Goal: Task Accomplishment & Management: Manage account settings

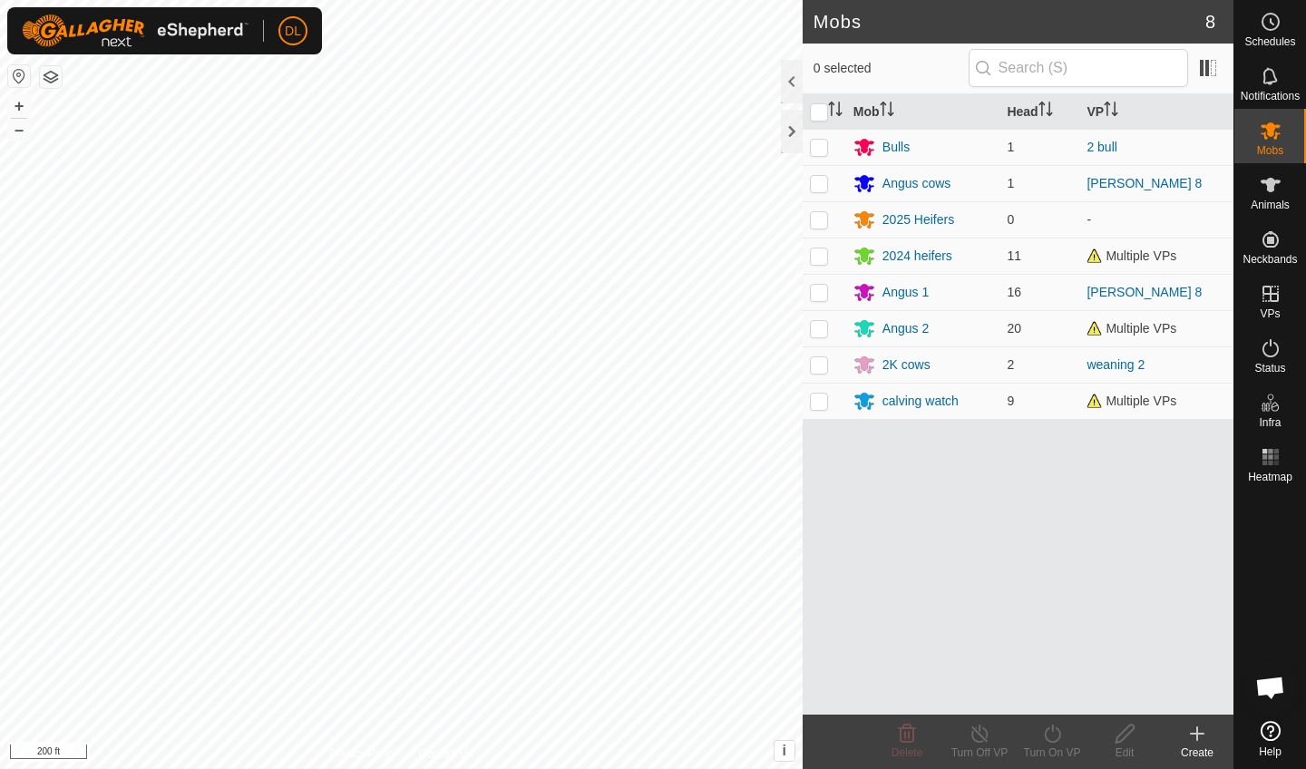
scroll to position [5566, 0]
click at [825, 331] on p-checkbox at bounding box center [819, 328] width 18 height 15
checkbox input "true"
click at [889, 333] on div "Angus 2" at bounding box center [906, 328] width 46 height 19
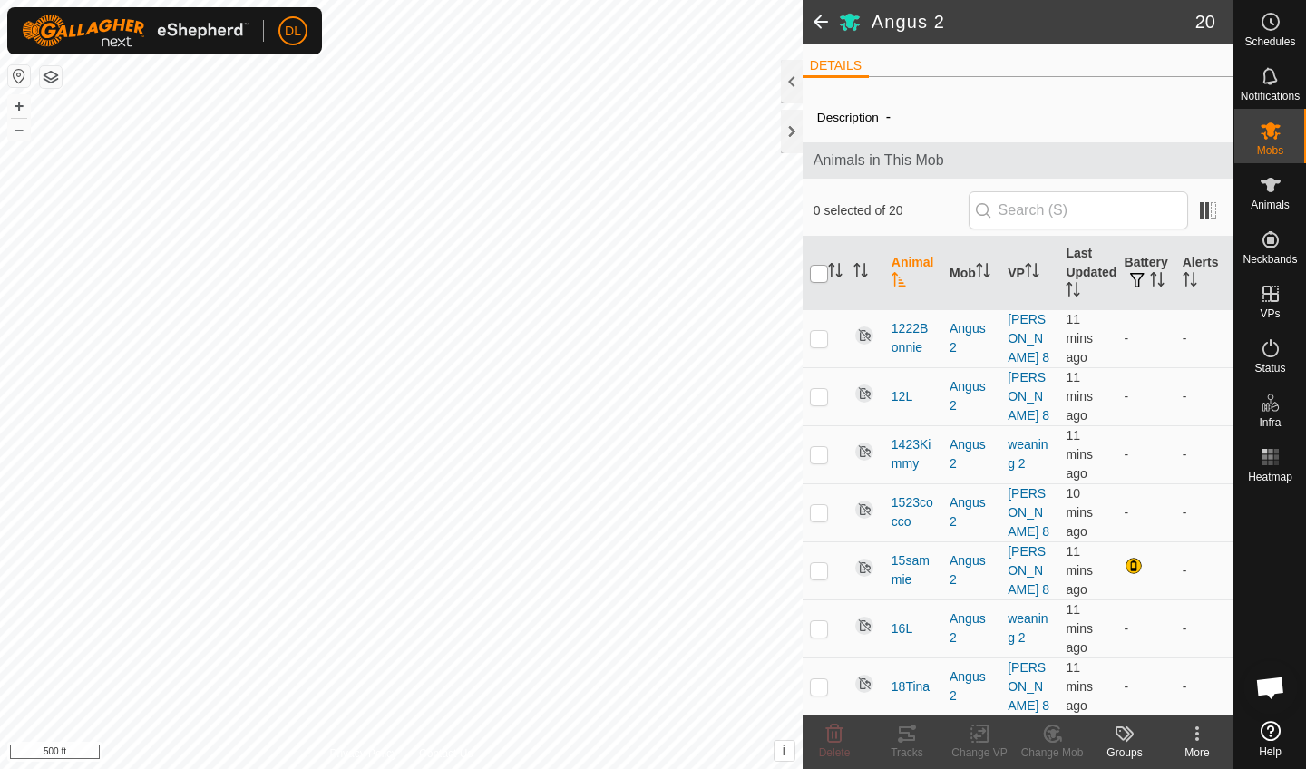
click at [822, 271] on input "checkbox" at bounding box center [819, 274] width 18 height 18
checkbox input "true"
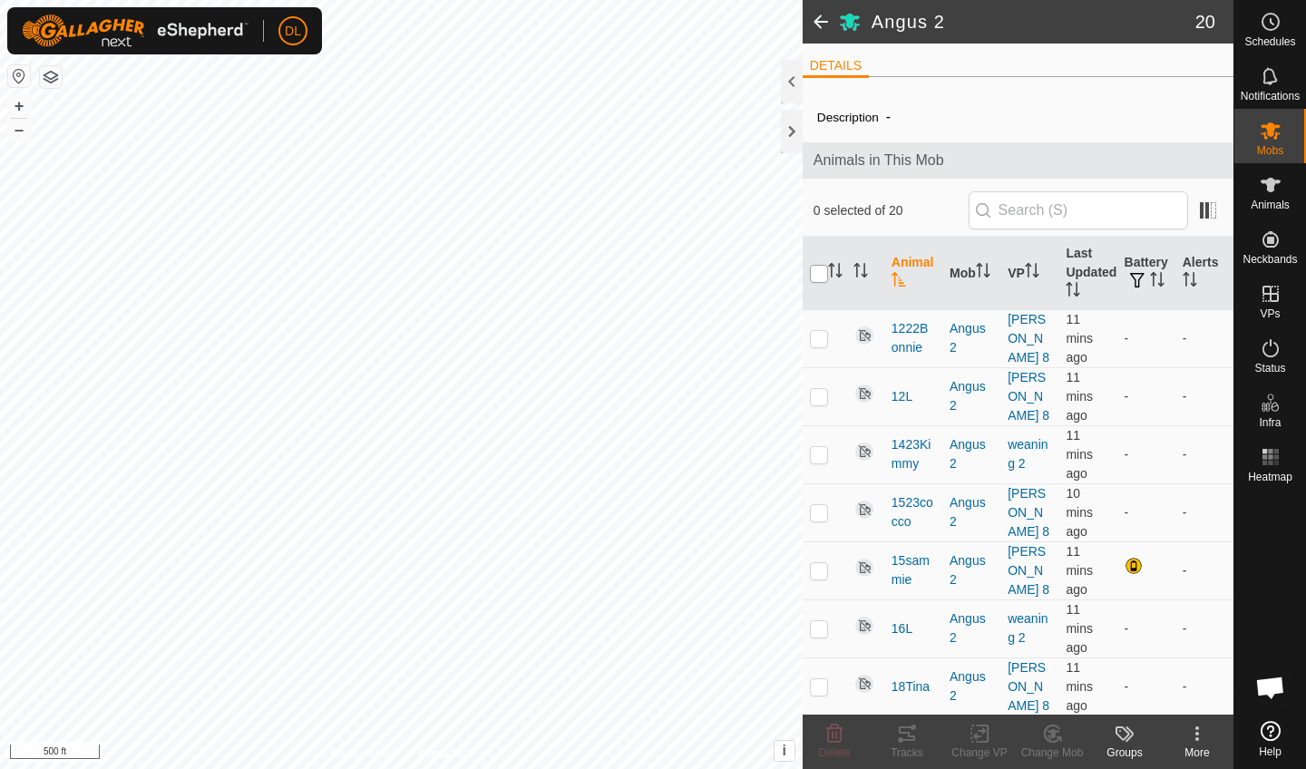
checkbox input "true"
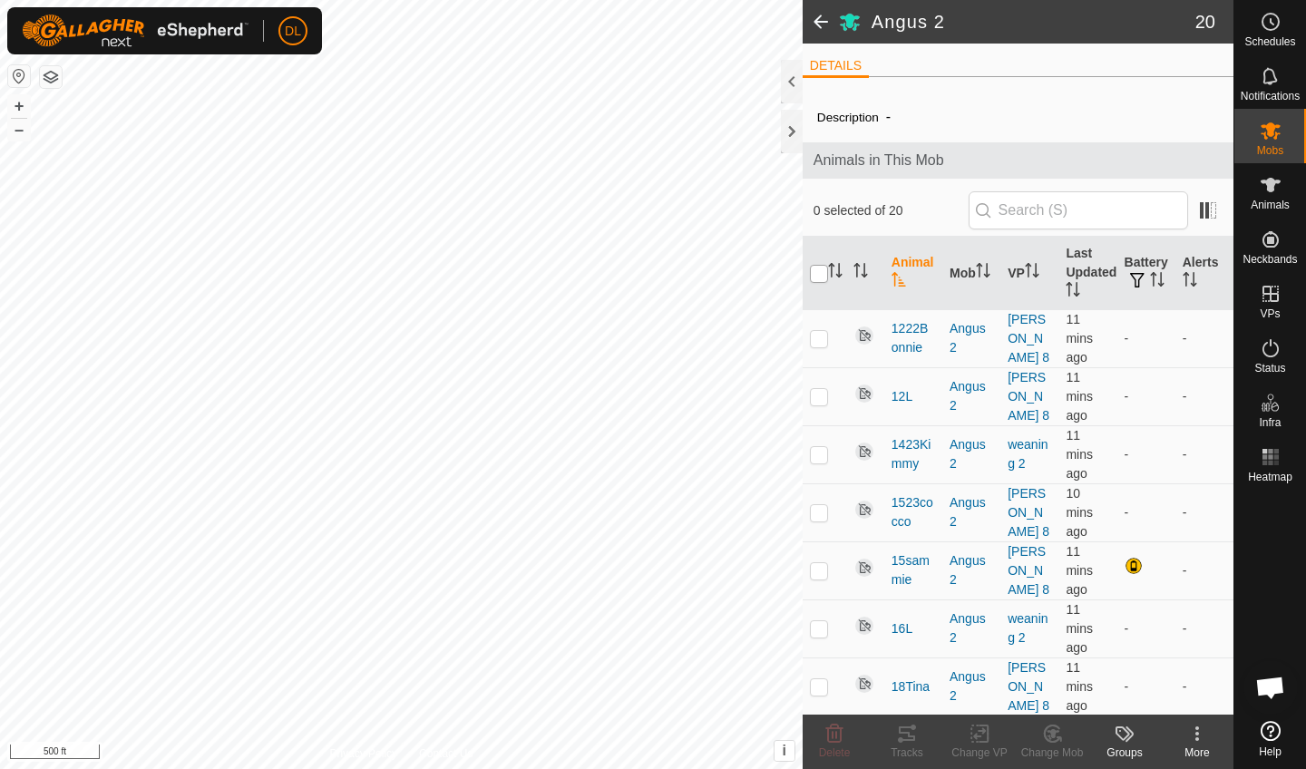
checkbox input "true"
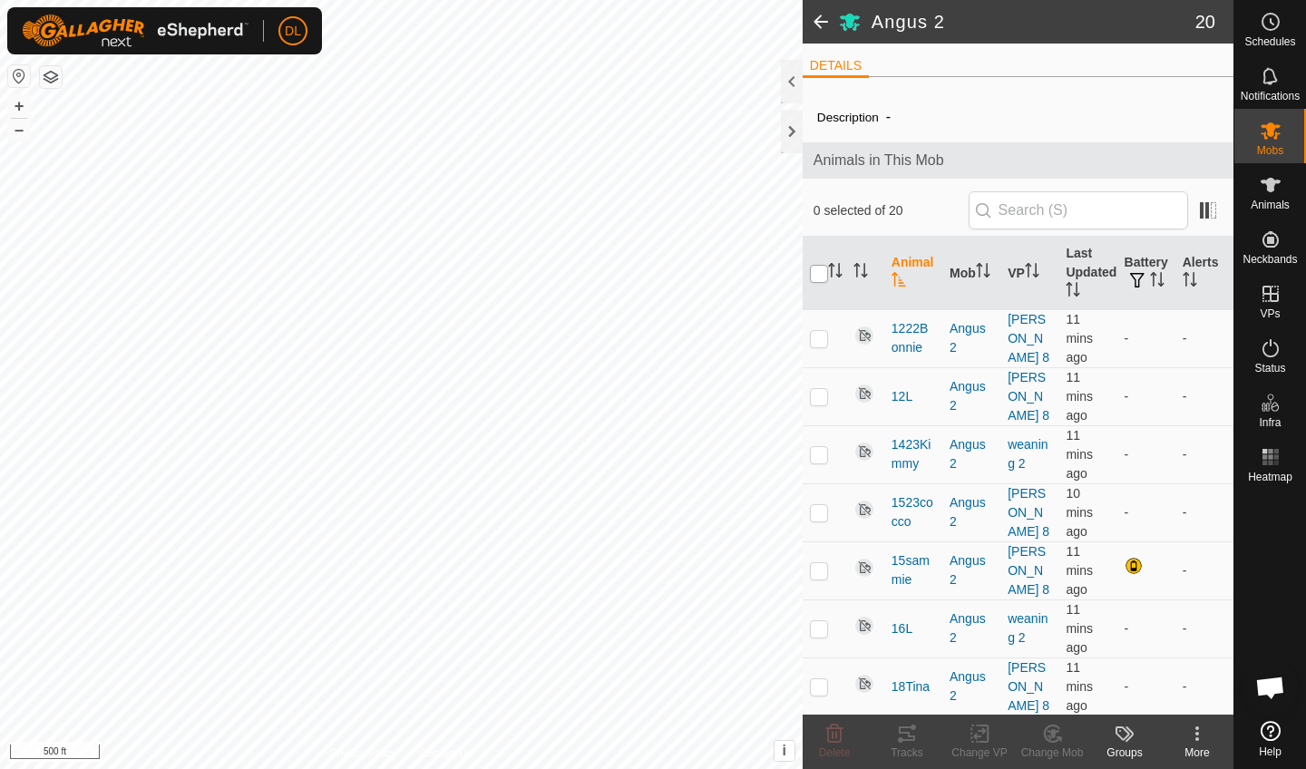
checkbox input "true"
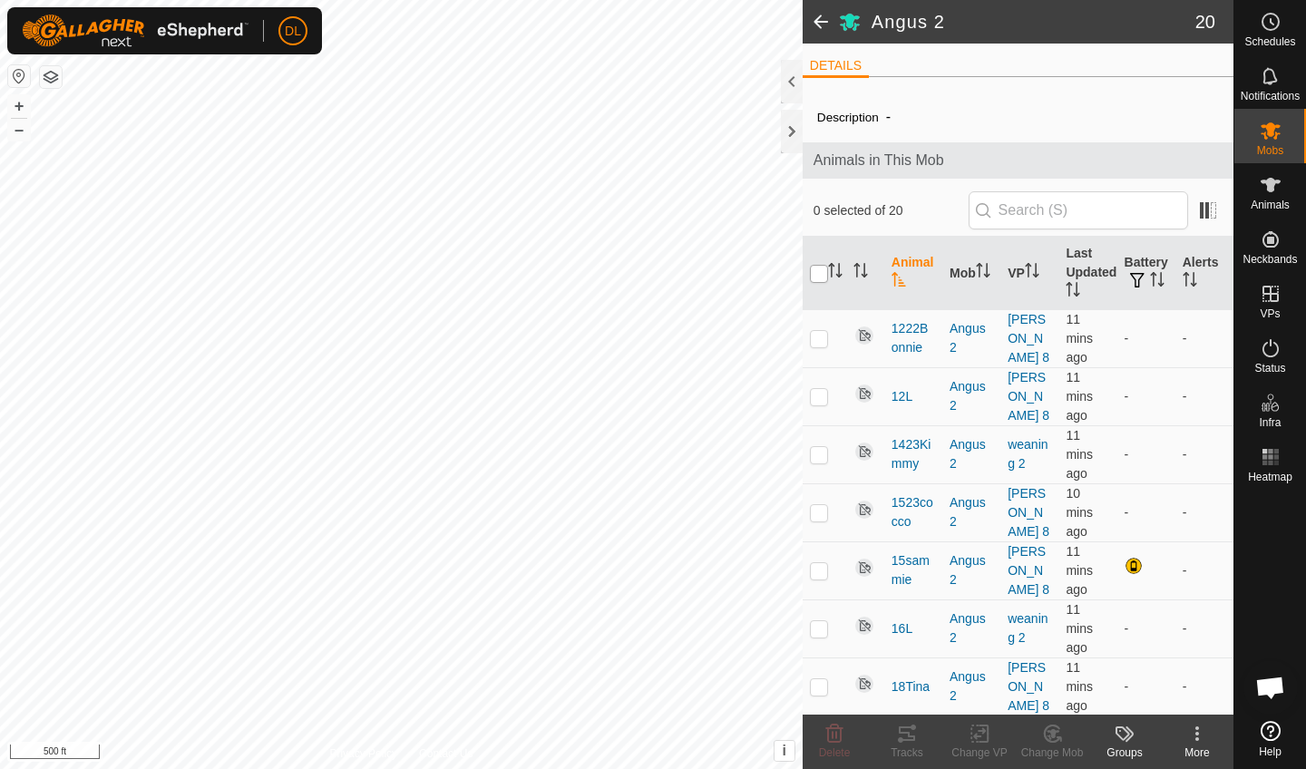
checkbox input "true"
click at [1054, 736] on icon at bounding box center [1053, 733] width 13 height 9
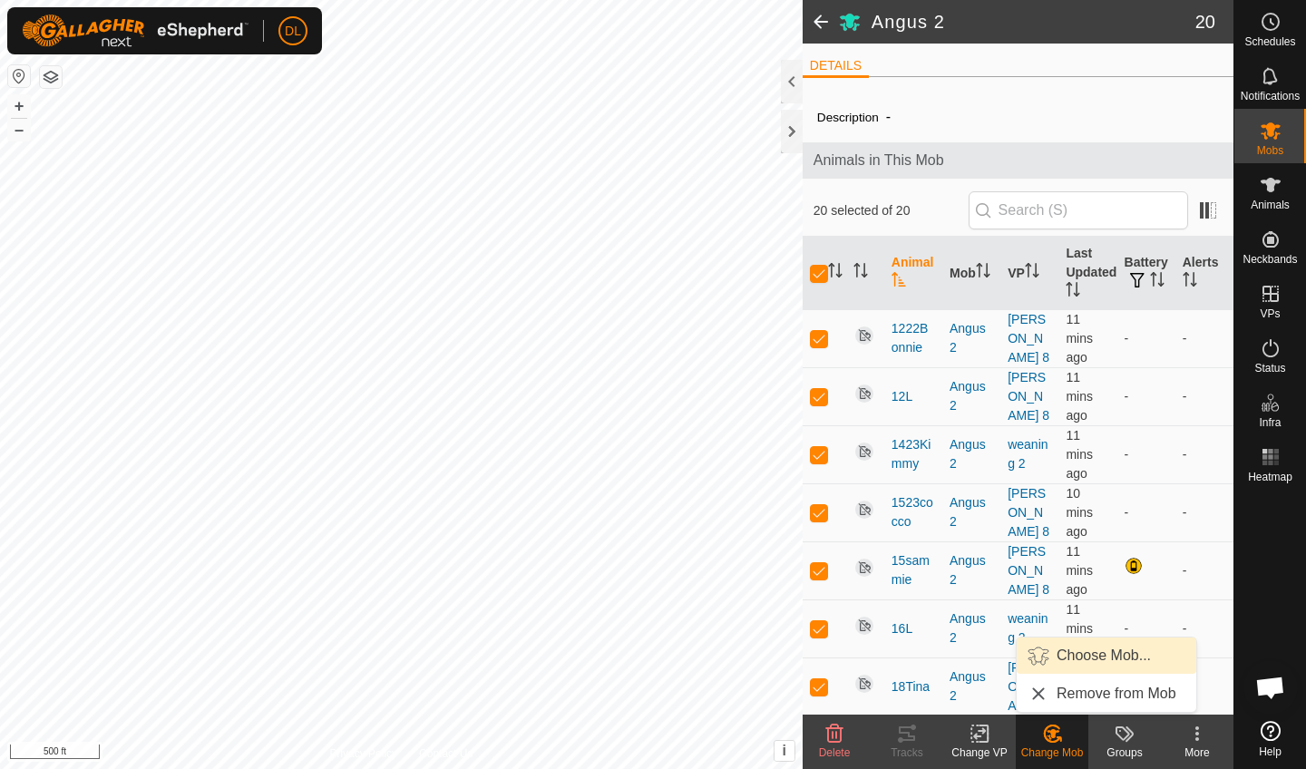
click at [1065, 659] on link "Choose Mob..." at bounding box center [1107, 656] width 180 height 36
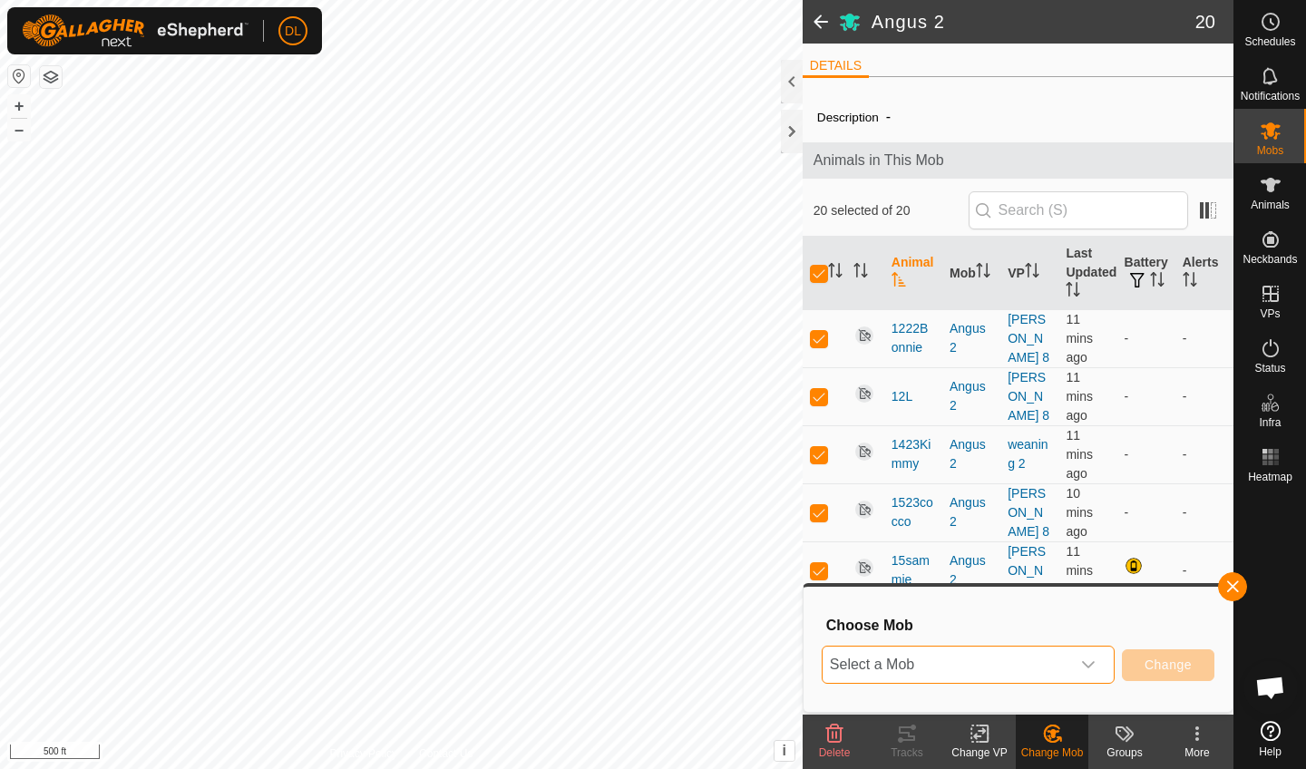
click at [1065, 659] on span "Select a Mob" at bounding box center [947, 665] width 248 height 36
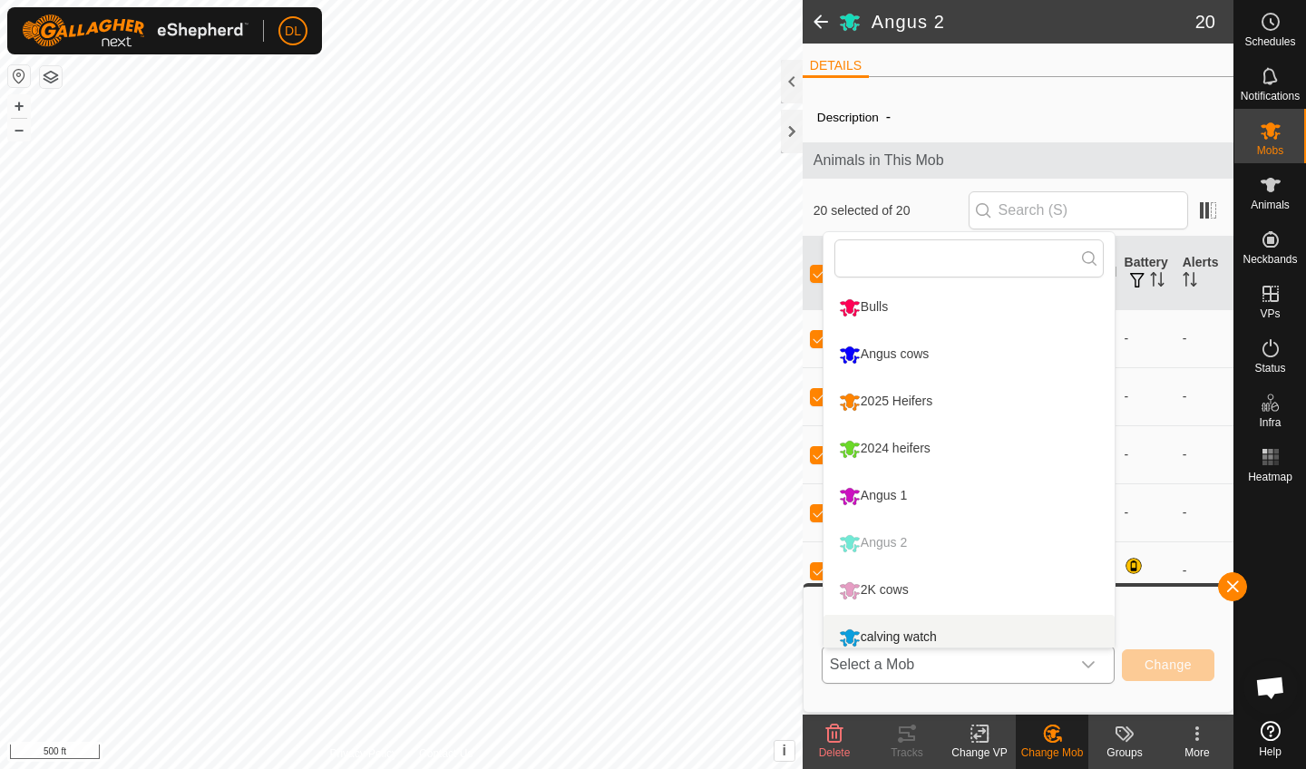
scroll to position [13, 0]
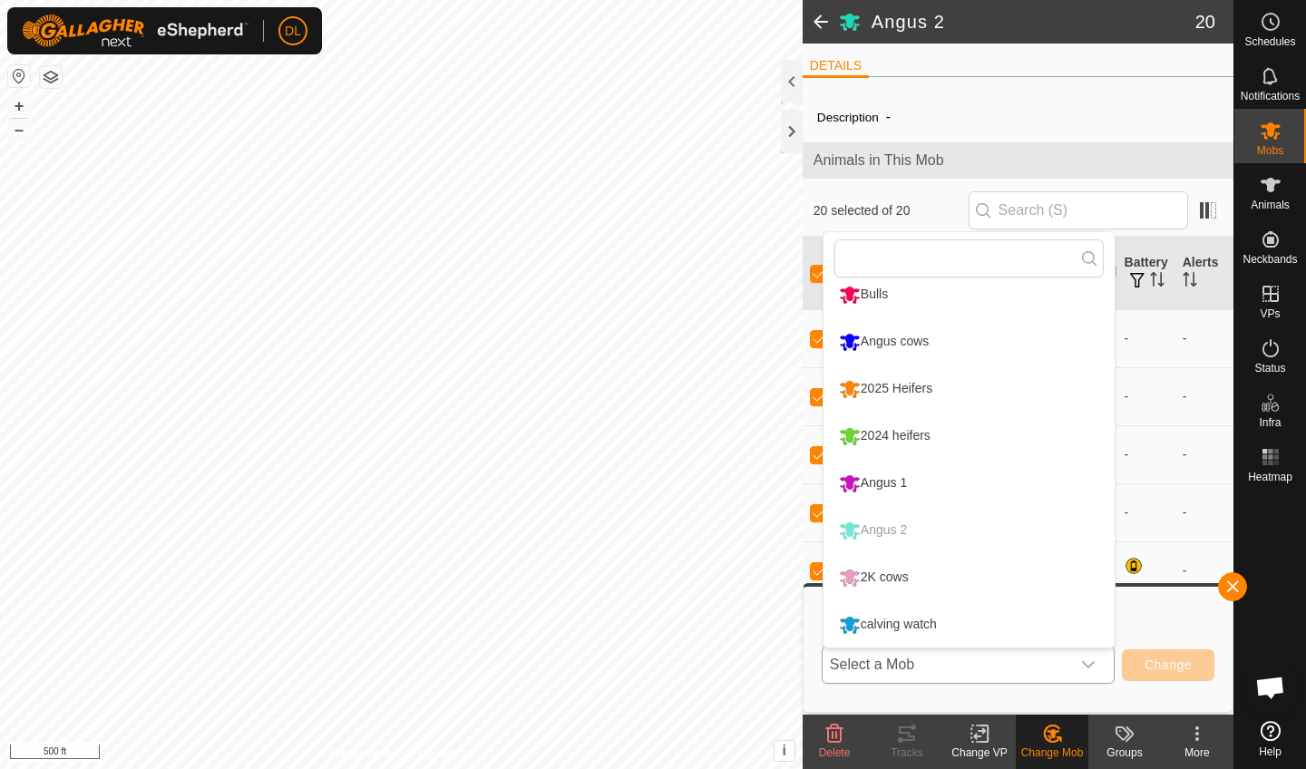
click at [886, 482] on li "Angus 1" at bounding box center [969, 483] width 291 height 45
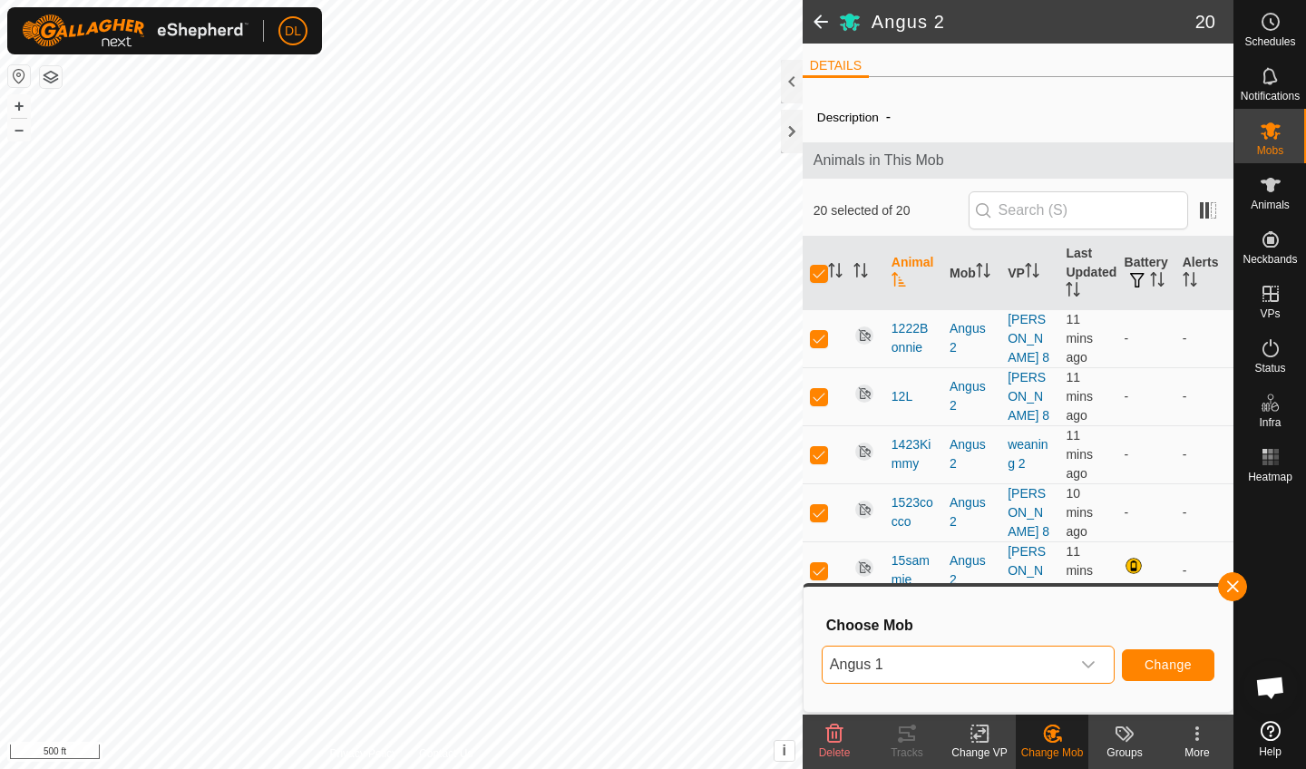
click at [1168, 669] on span "Change" at bounding box center [1168, 665] width 47 height 15
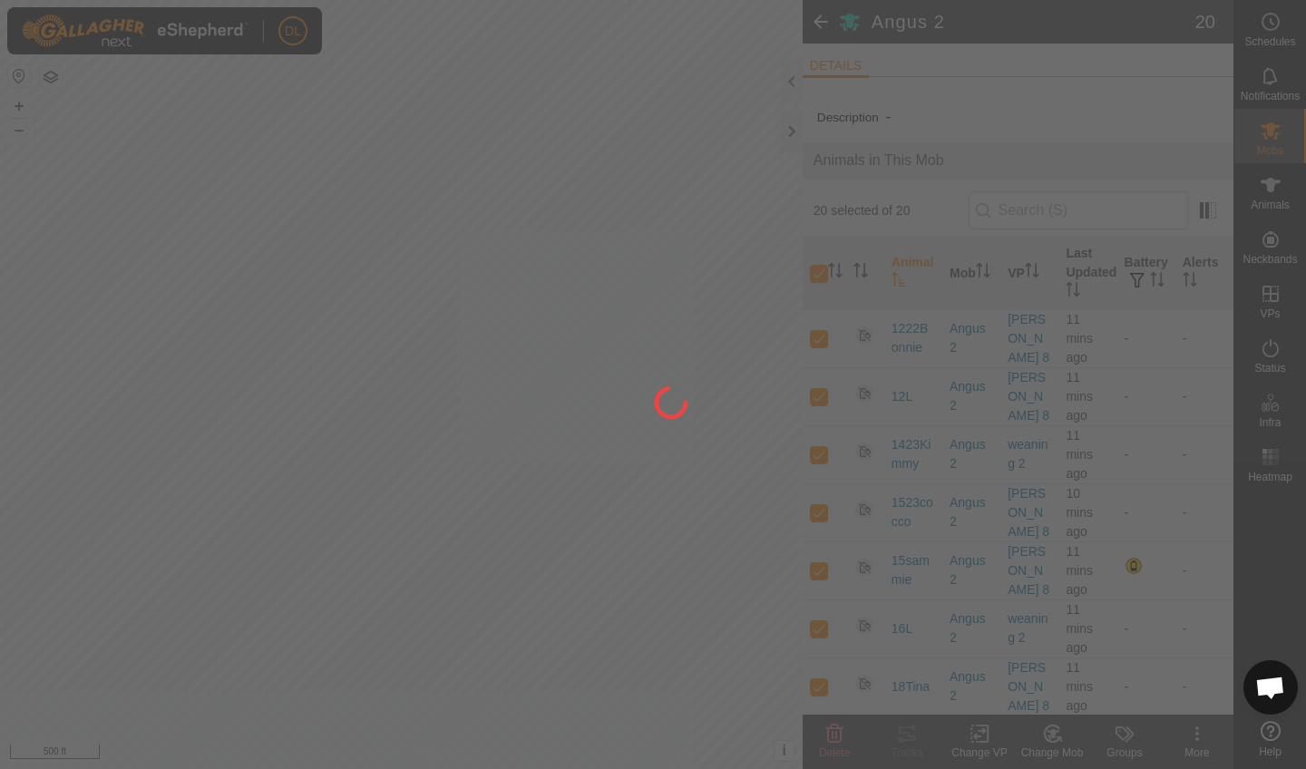
checkbox input "false"
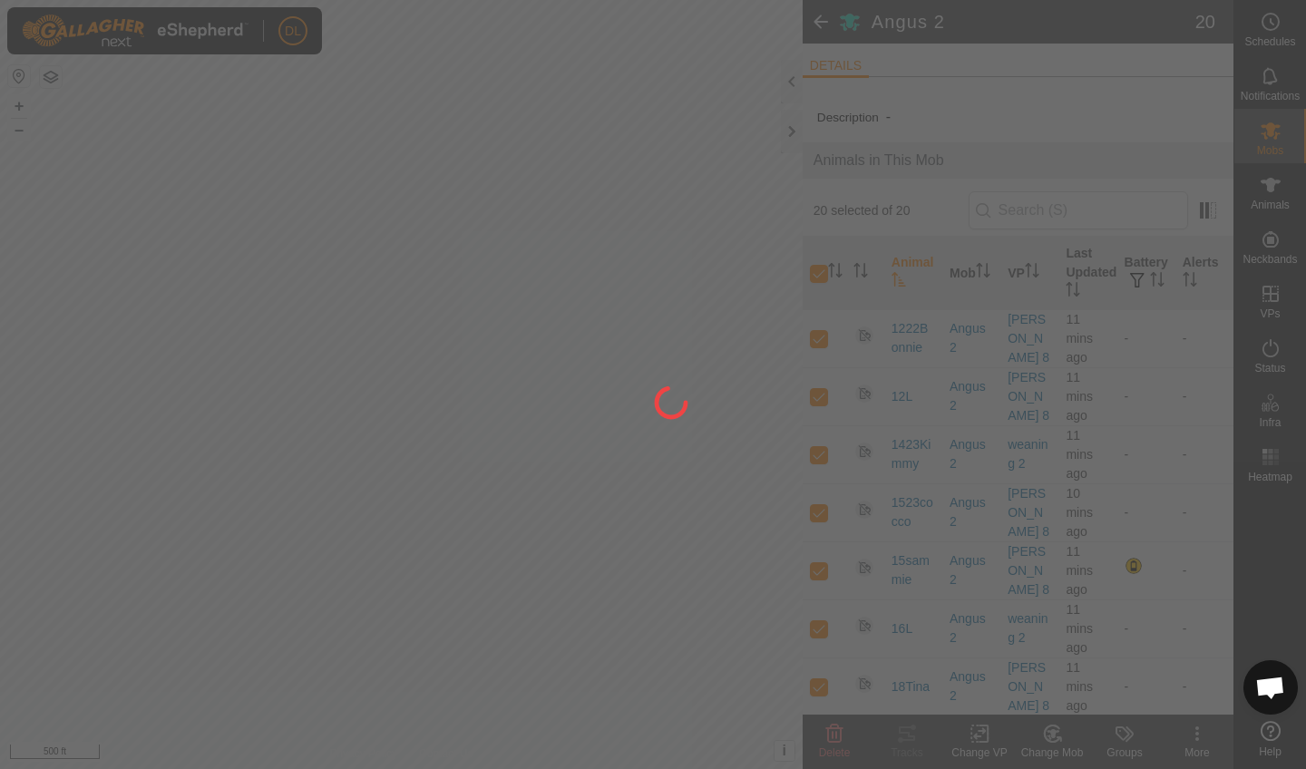
checkbox input "false"
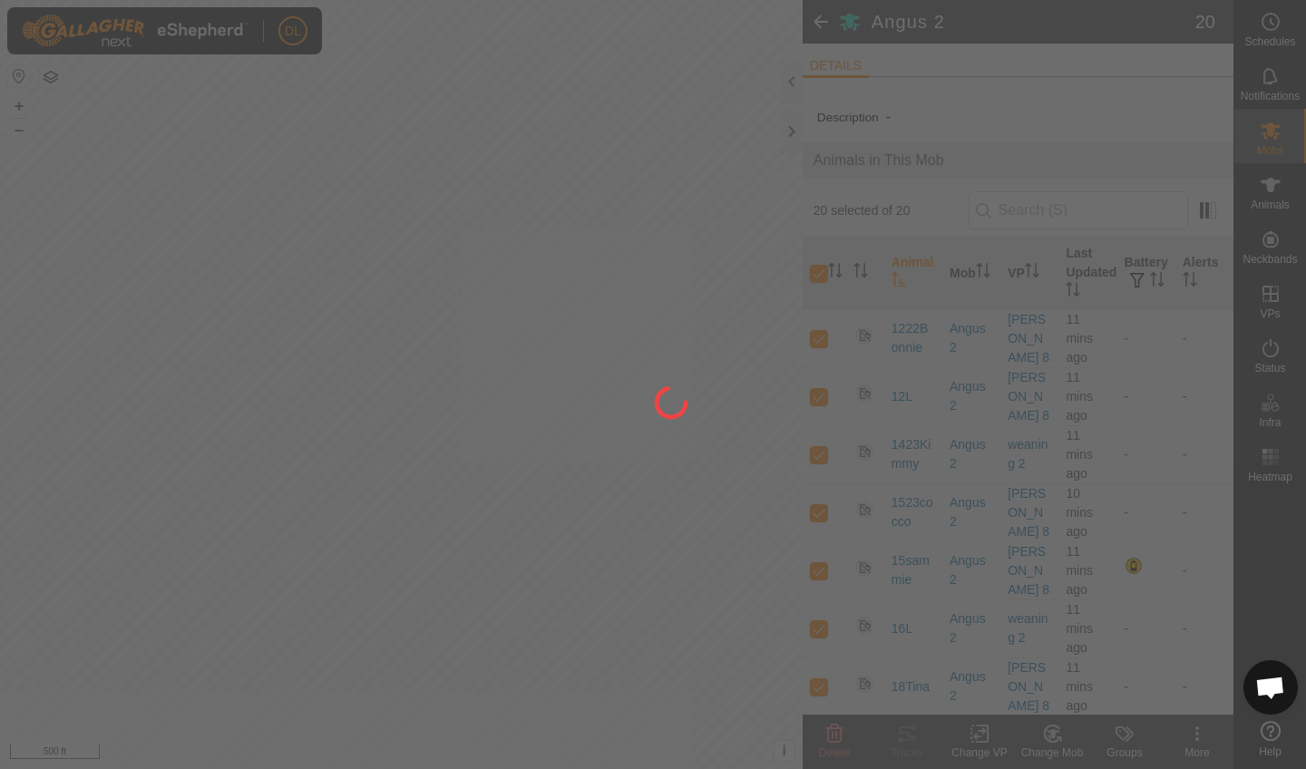
checkbox input "false"
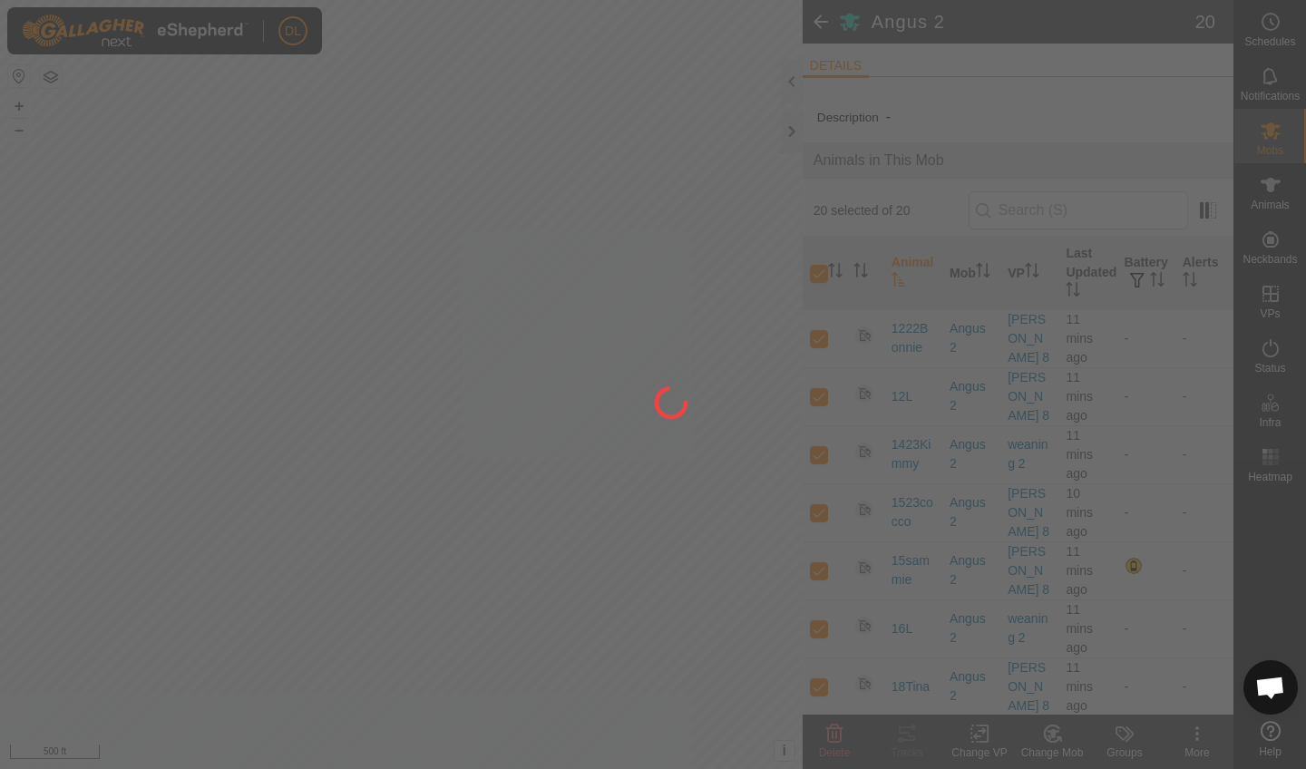
checkbox input "false"
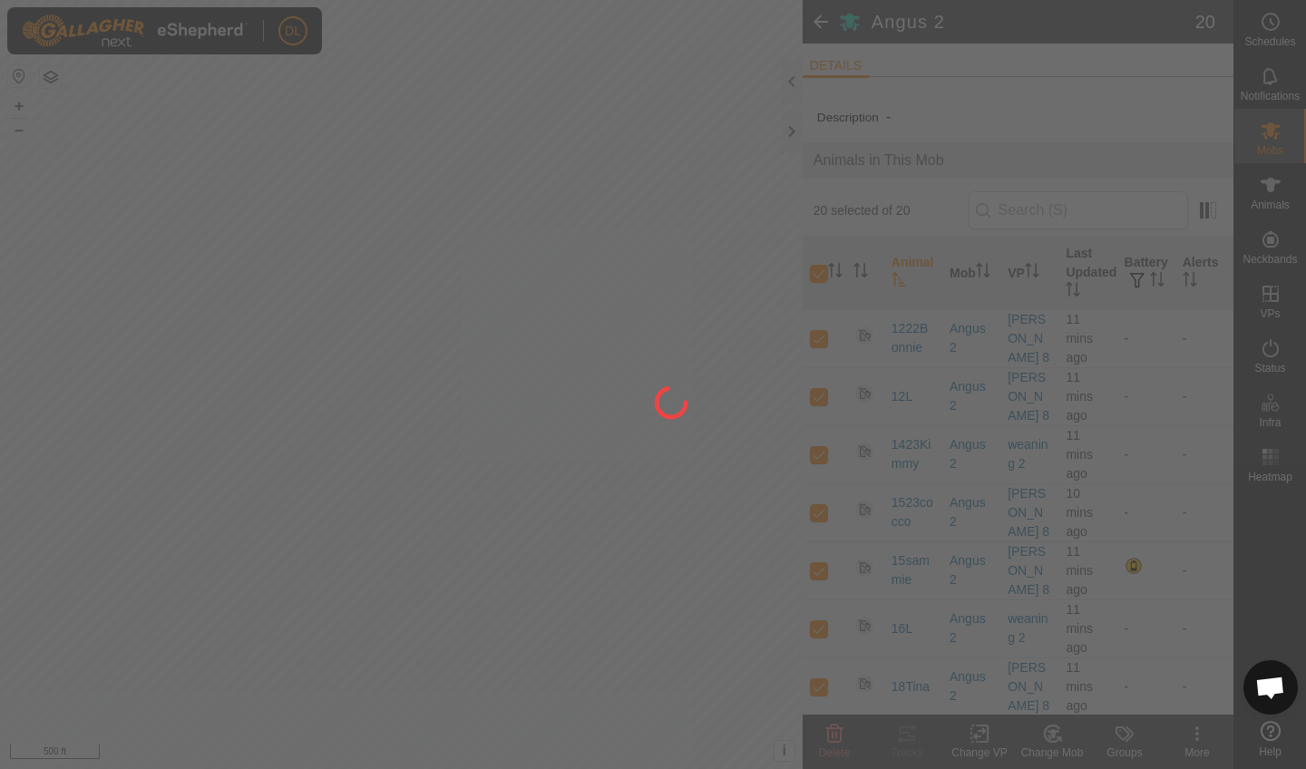
checkbox input "false"
